Goal: Transaction & Acquisition: Book appointment/travel/reservation

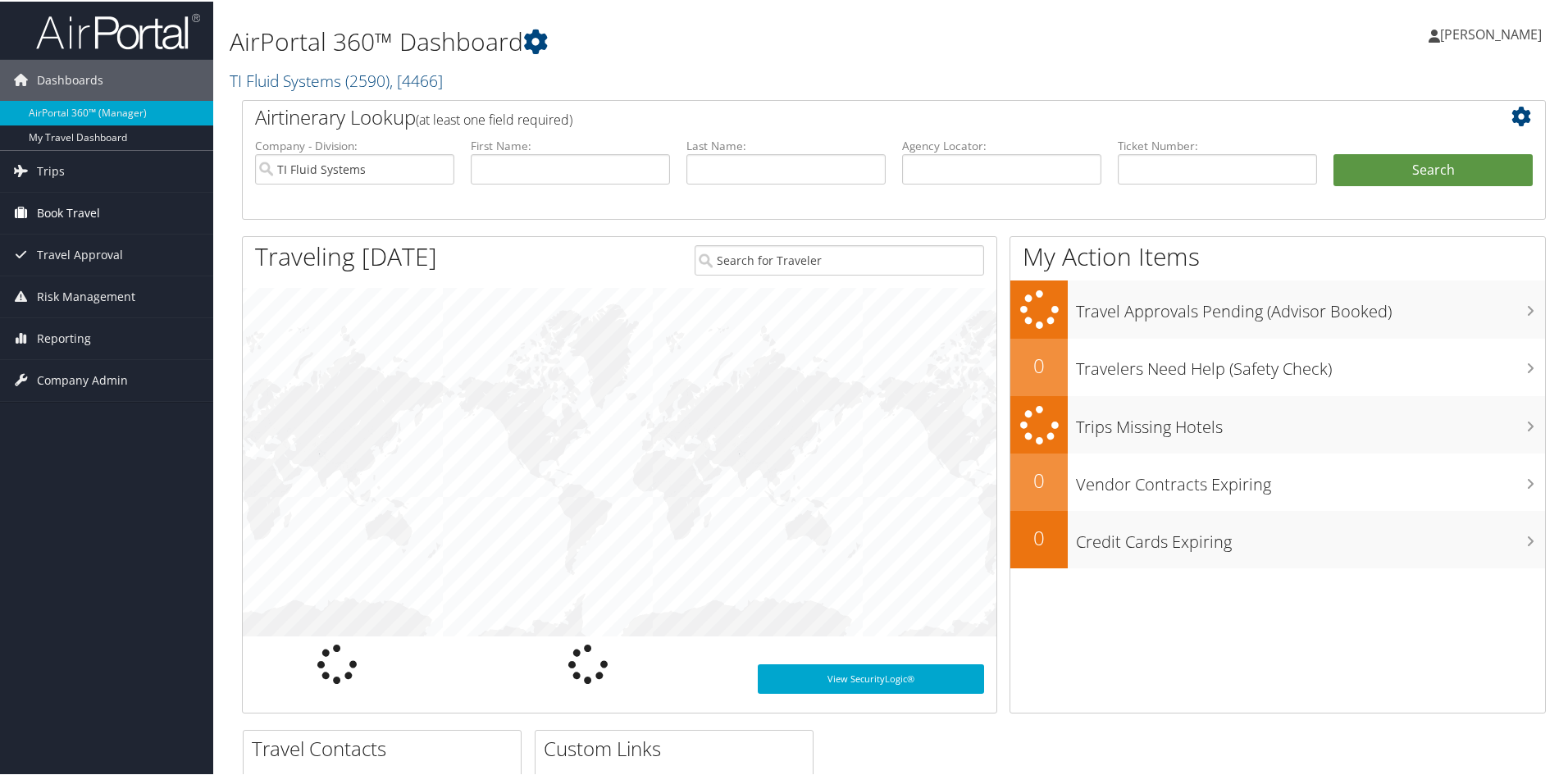
click at [75, 215] on span "Book Travel" at bounding box center [68, 212] width 63 height 41
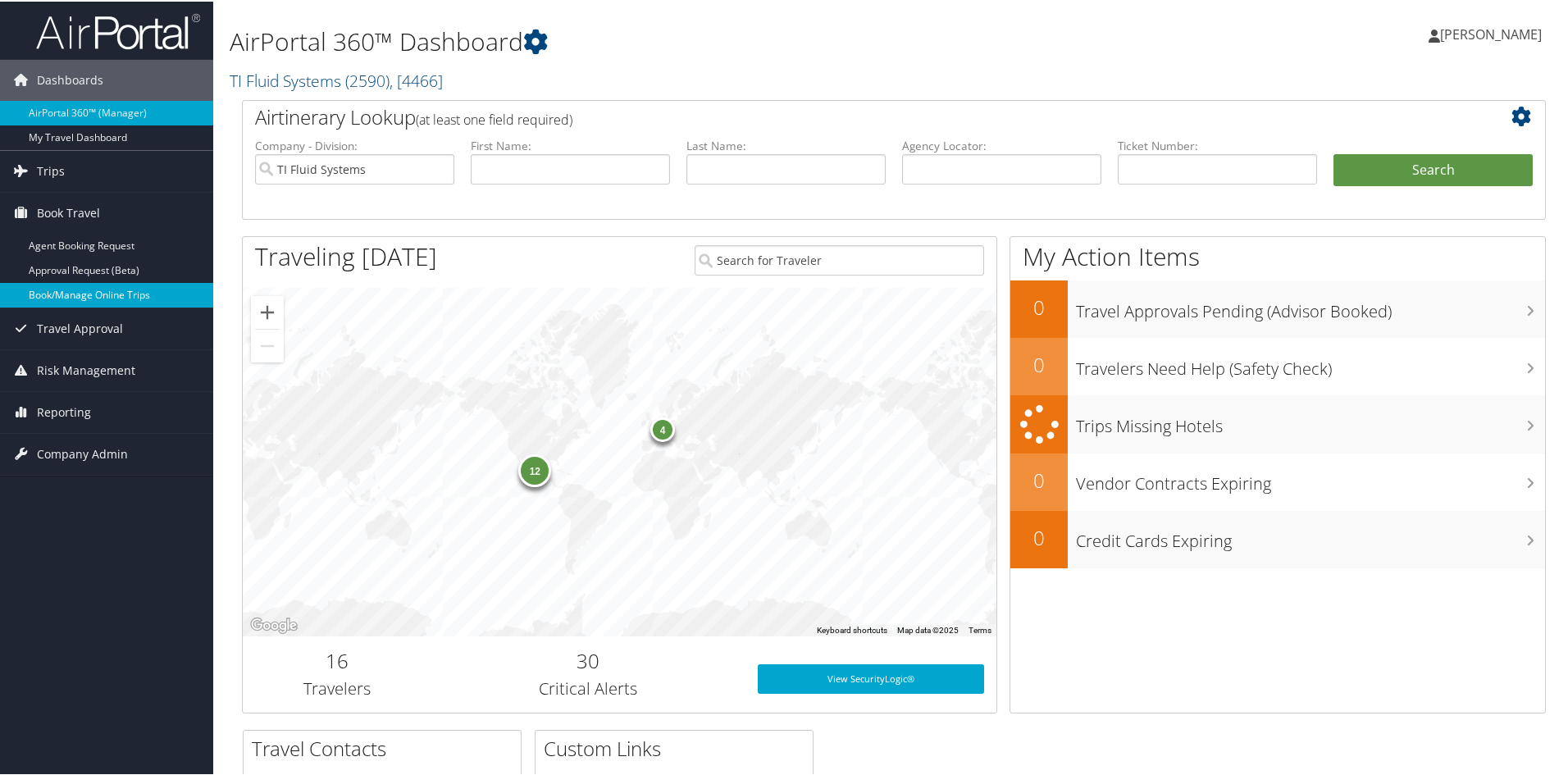
click at [80, 294] on link "Book/Manage Online Trips" at bounding box center [107, 293] width 213 height 25
click at [1501, 35] on span "[PERSON_NAME]" at bounding box center [1490, 33] width 102 height 18
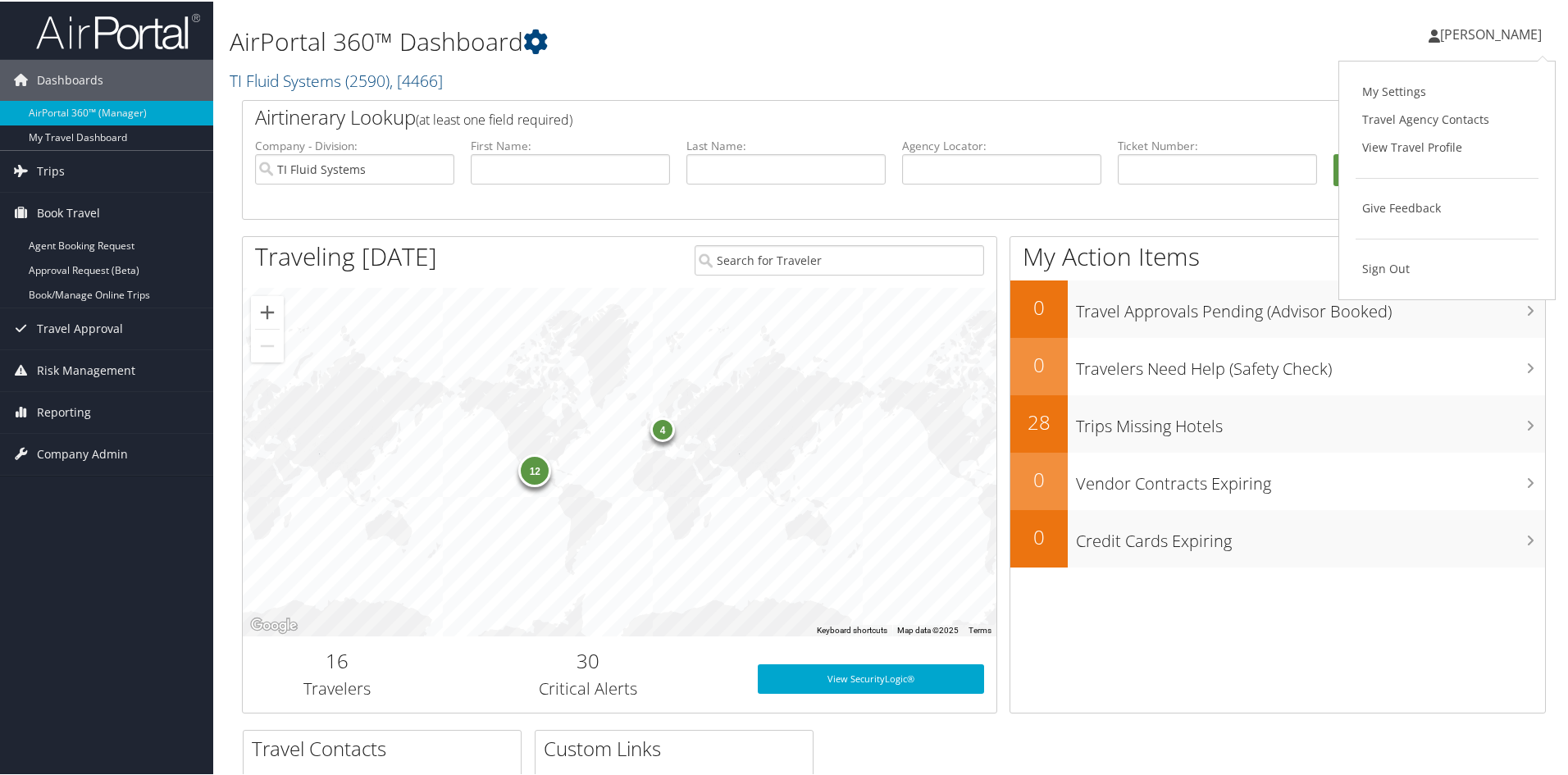
click at [1501, 35] on span "[PERSON_NAME]" at bounding box center [1490, 33] width 102 height 18
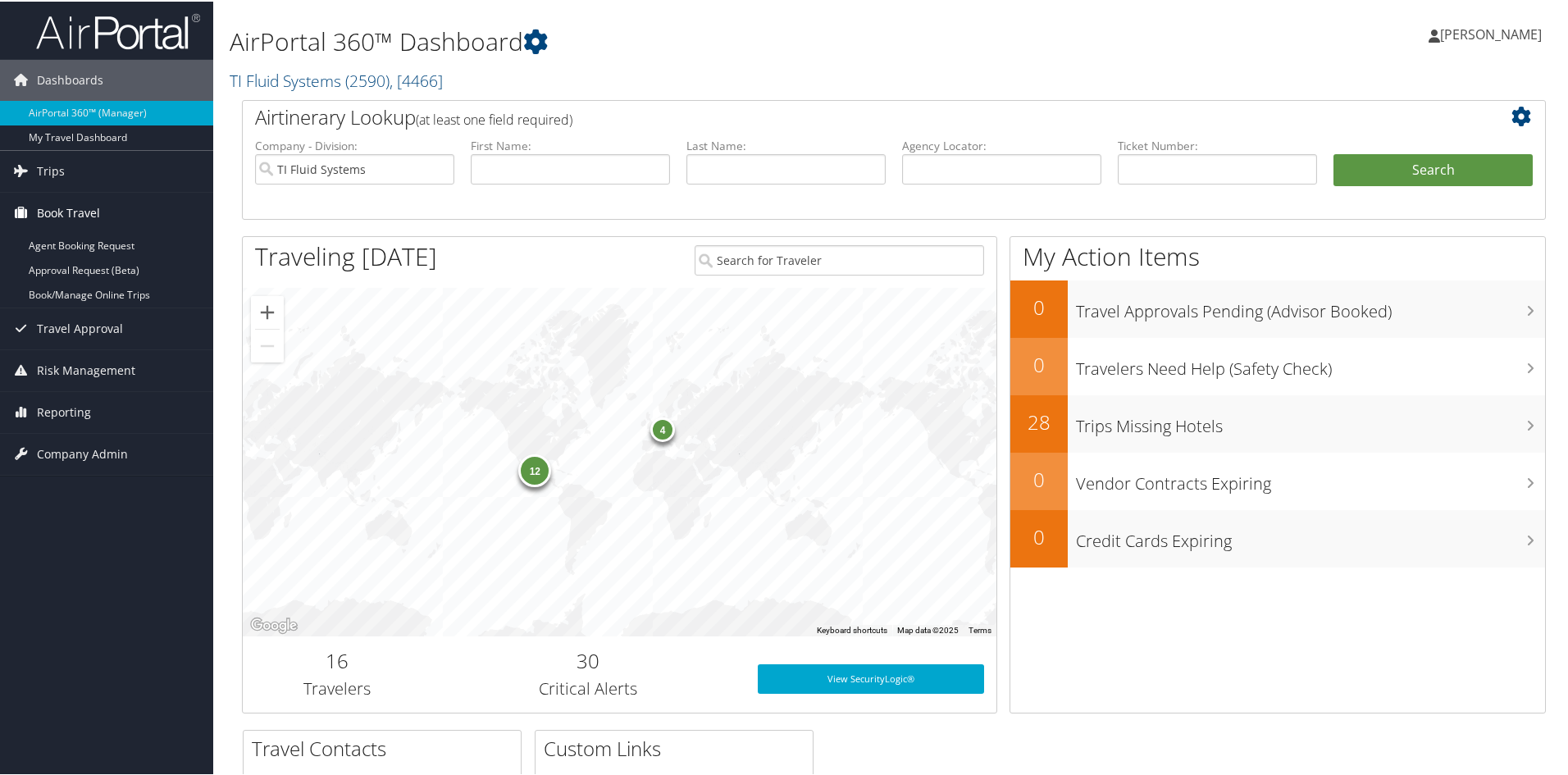
click at [59, 209] on span "Book Travel" at bounding box center [68, 212] width 63 height 41
click at [70, 215] on span "Book Travel" at bounding box center [68, 212] width 63 height 41
click at [105, 295] on link "Book/Manage Online Trips" at bounding box center [107, 293] width 213 height 25
